Goal: Navigation & Orientation: Understand site structure

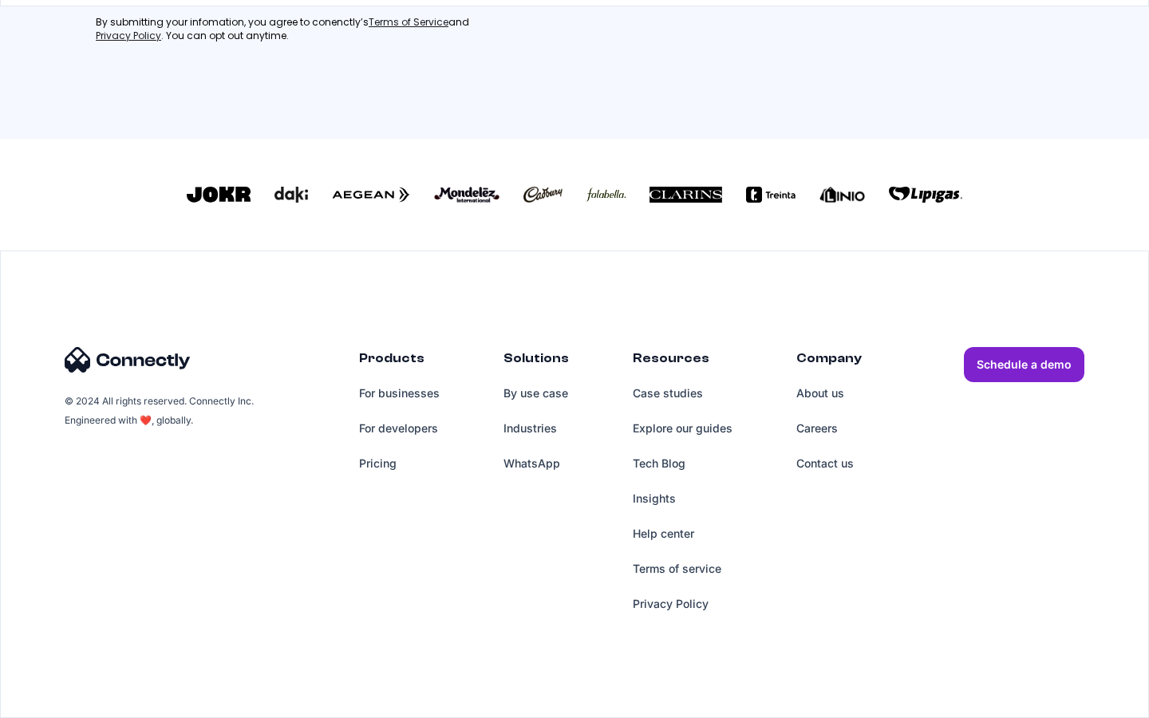
scroll to position [700, 0]
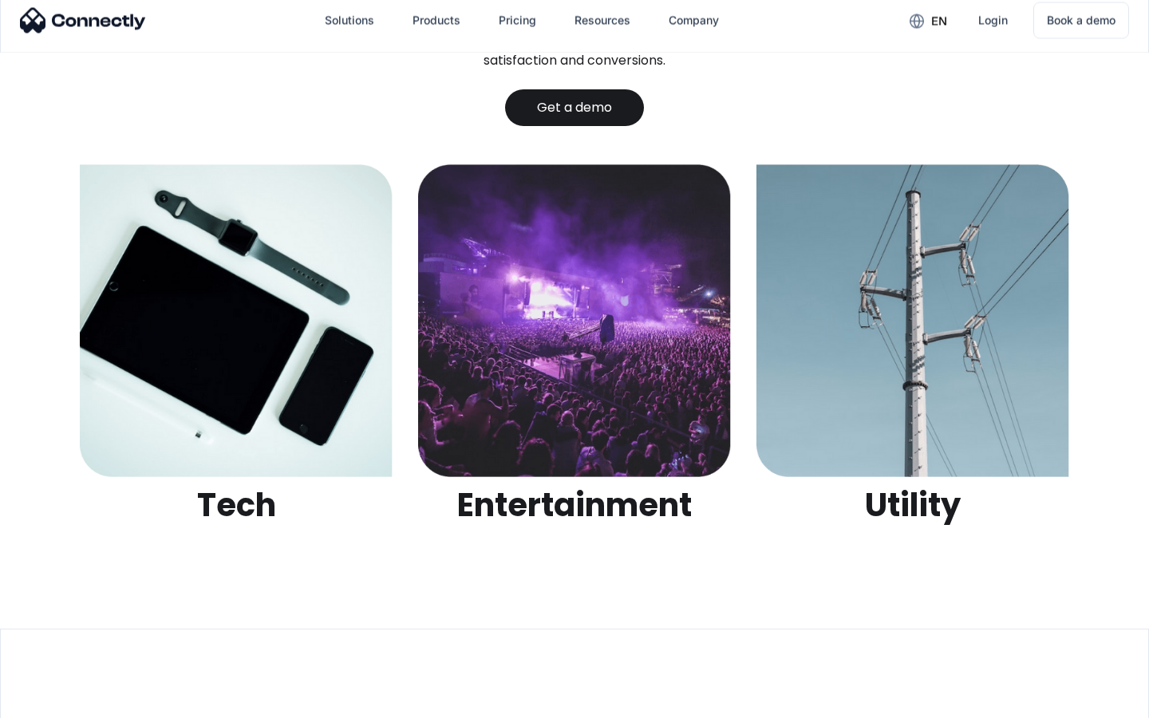
scroll to position [5033, 0]
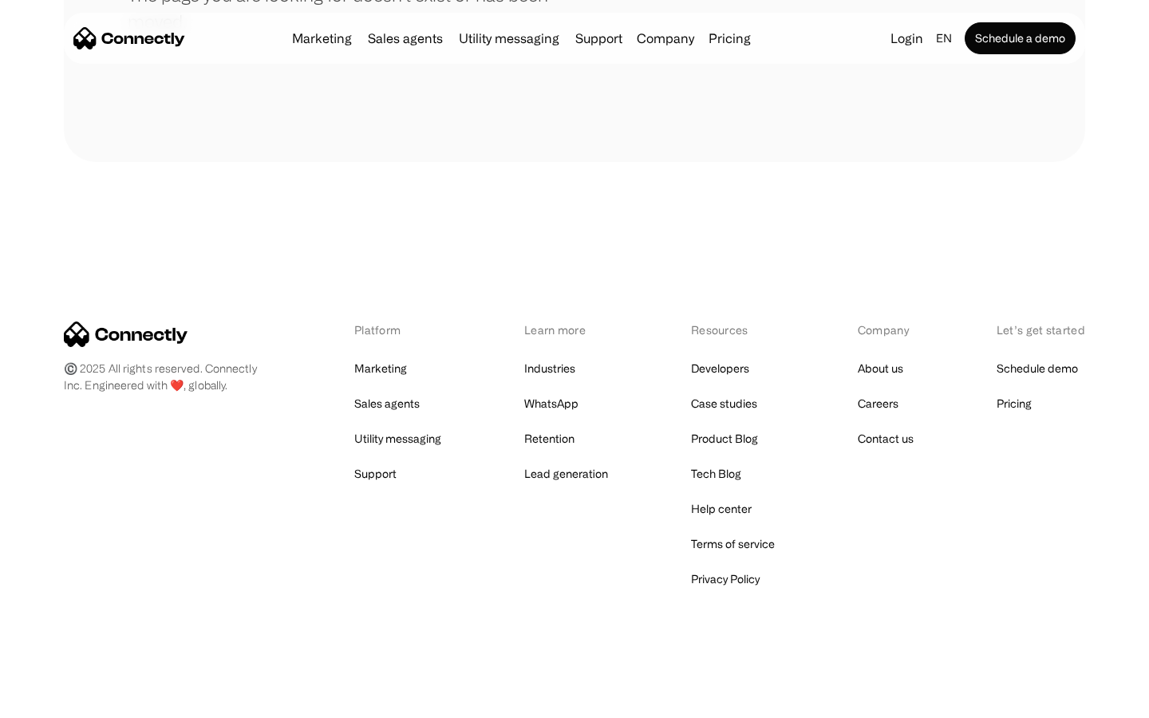
scroll to position [291, 0]
